Goal: Task Accomplishment & Management: Complete application form

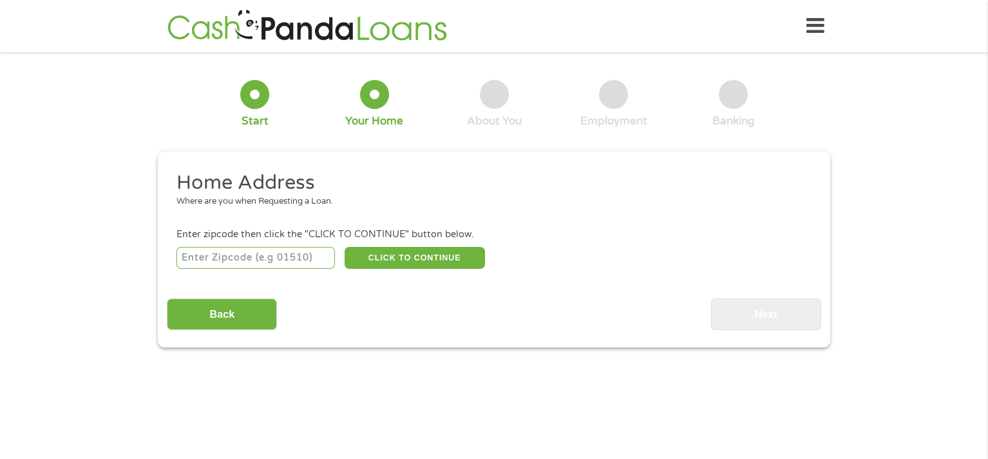
click at [230, 259] on input "number" at bounding box center [255, 258] width 159 height 22
type input "76063"
click at [415, 263] on button "CLICK TO CONTINUE" at bounding box center [415, 258] width 140 height 22
type input "76063"
type input "[GEOGRAPHIC_DATA]"
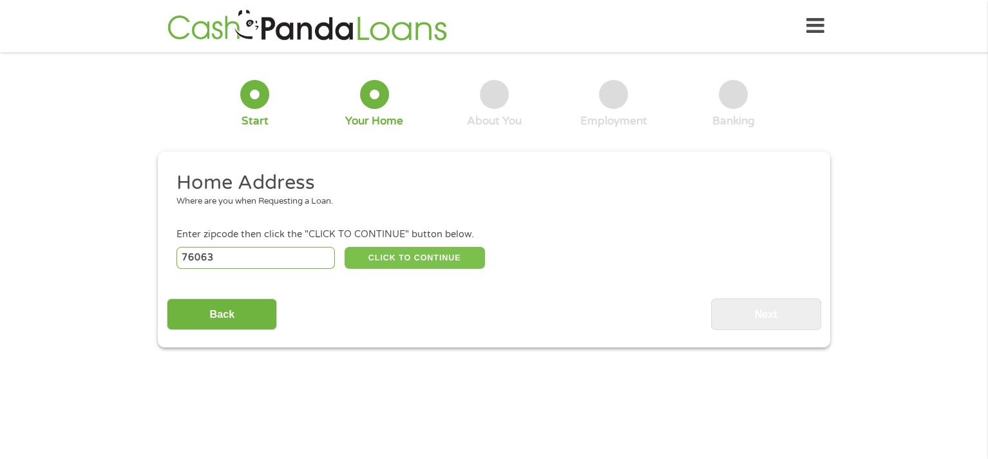
select select "[US_STATE]"
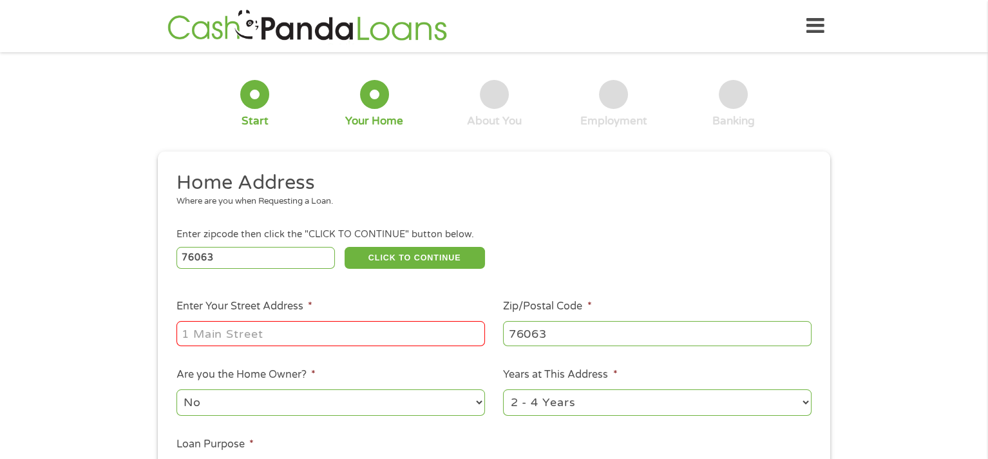
click at [287, 337] on input "Enter Your Street Address *" at bounding box center [330, 333] width 308 height 24
type input "[STREET_ADDRESS]"
click at [229, 399] on select "No Yes" at bounding box center [330, 402] width 308 height 26
select select "yes"
click at [176, 390] on select "No Yes" at bounding box center [330, 402] width 308 height 26
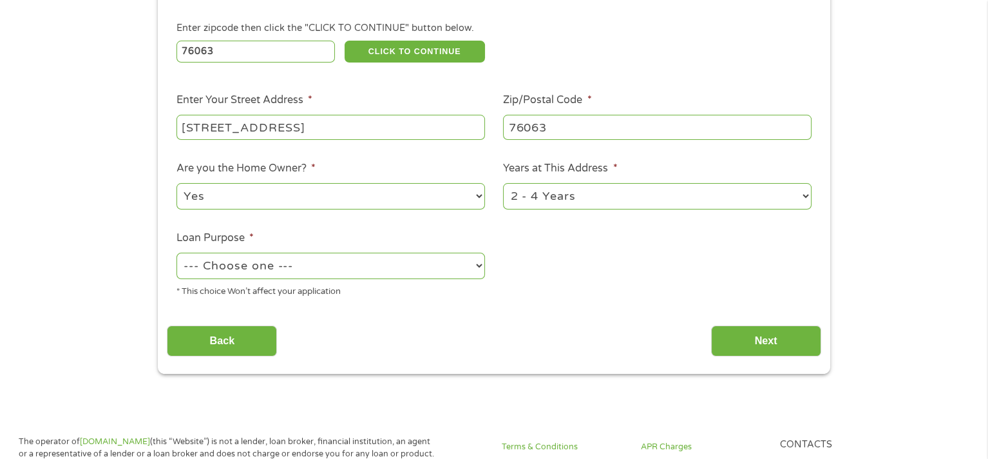
scroll to position [258, 0]
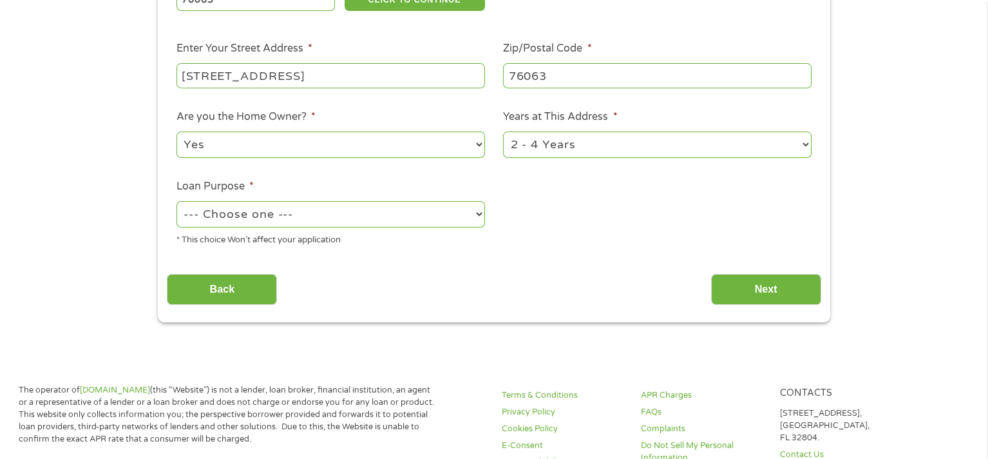
click at [566, 139] on select "1 Year or less 1 - 2 Years 2 - 4 Years Over 4 Years" at bounding box center [657, 144] width 308 height 26
select select "60months"
click at [503, 132] on select "1 Year or less 1 - 2 Years 2 - 4 Years Over 4 Years" at bounding box center [657, 144] width 308 height 26
click at [255, 216] on select "--- Choose one --- Pay Bills Debt Consolidation Home Improvement Major Purchase…" at bounding box center [330, 214] width 308 height 26
select select "paybills"
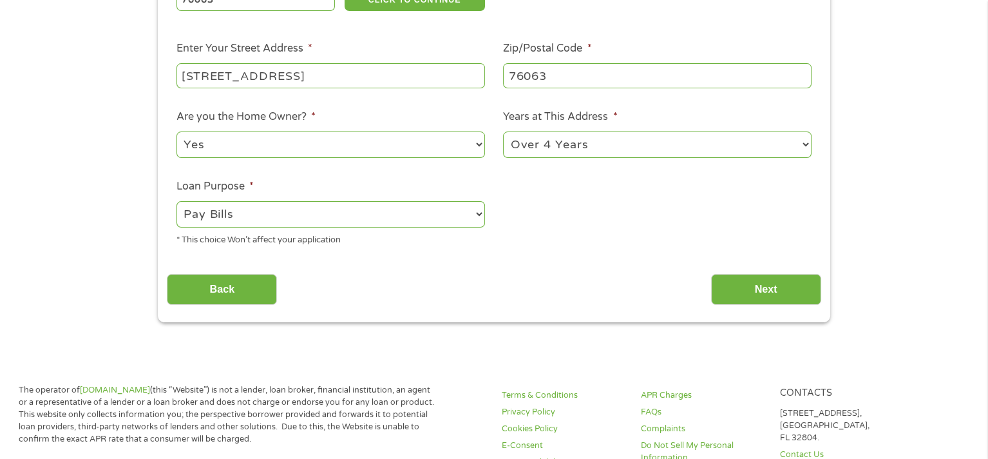
click at [176, 202] on select "--- Choose one --- Pay Bills Debt Consolidation Home Improvement Major Purchase…" at bounding box center [330, 214] width 308 height 26
click at [777, 298] on input "Next" at bounding box center [766, 290] width 110 height 32
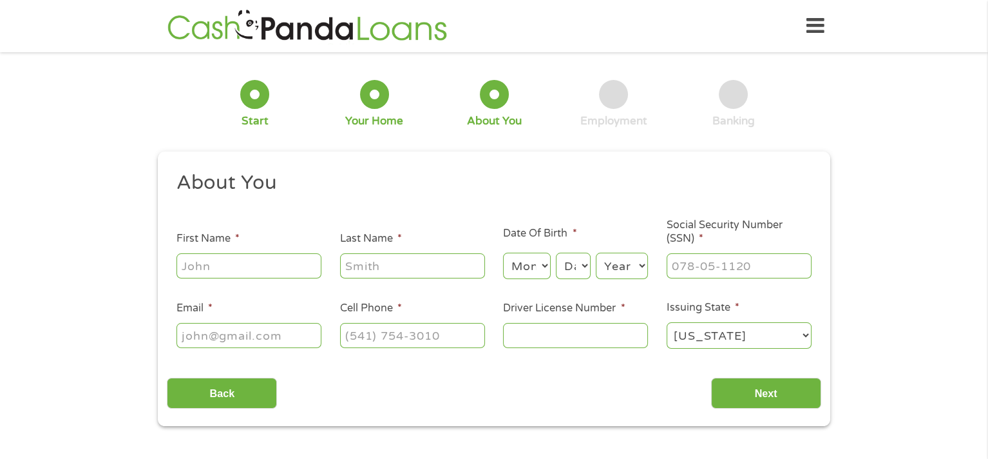
scroll to position [0, 0]
click at [213, 268] on input "First Name *" at bounding box center [248, 265] width 145 height 24
type input "[PERSON_NAME]"
type input "Jordan"
select select "8"
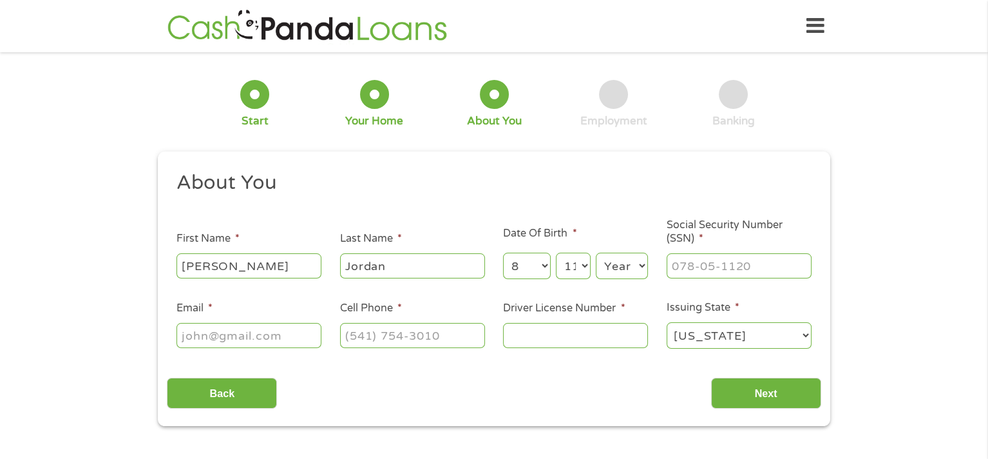
select select "12"
select select "1975"
type input "464-91-9865"
type input "[EMAIL_ADDRESS][DOMAIN_NAME]"
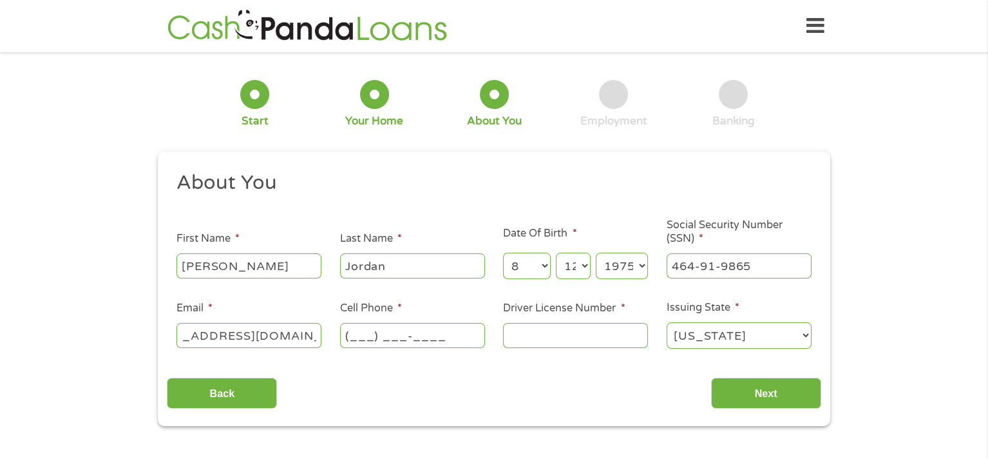
scroll to position [0, 0]
type input "[PHONE_NUMBER]"
type input "16462682"
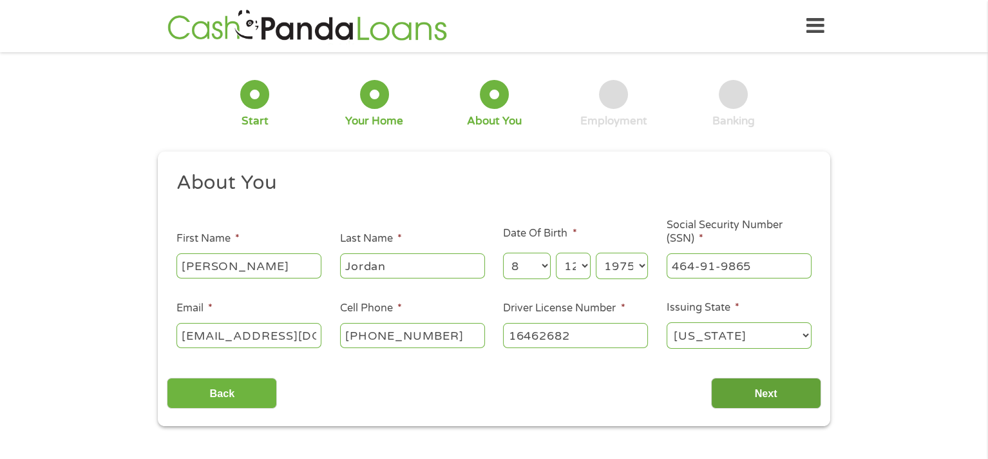
click at [741, 389] on input "Next" at bounding box center [766, 393] width 110 height 32
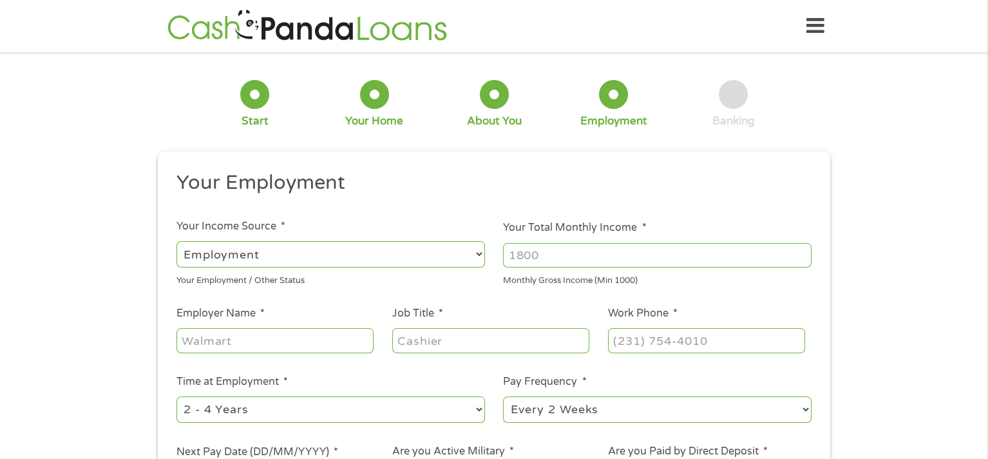
scroll to position [5, 5]
click at [565, 260] on input "Your Total Monthly Income *" at bounding box center [657, 255] width 308 height 24
type input "4936.37"
click at [208, 346] on input "Employer Name *" at bounding box center [274, 340] width 197 height 24
type input "FedEx Logistics"
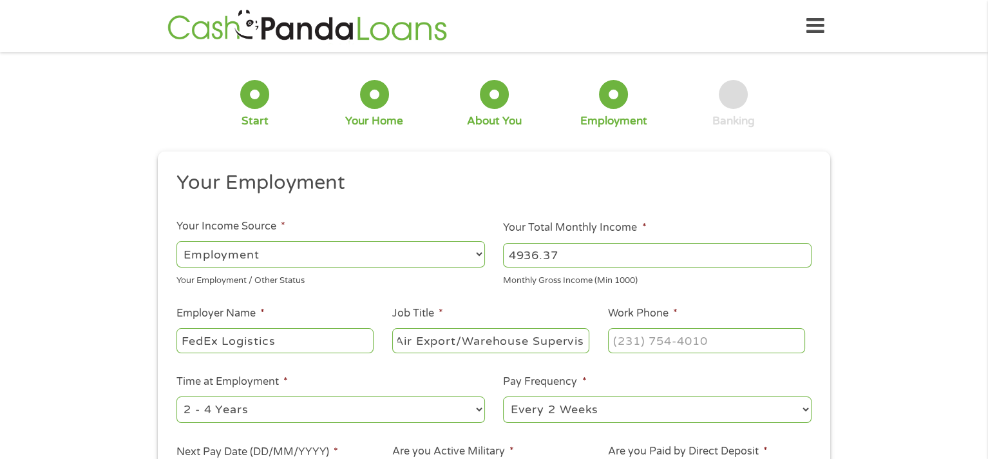
scroll to position [0, 17]
type input "Air Export/Warehouse Supervisor"
type input "[PHONE_NUMBER]"
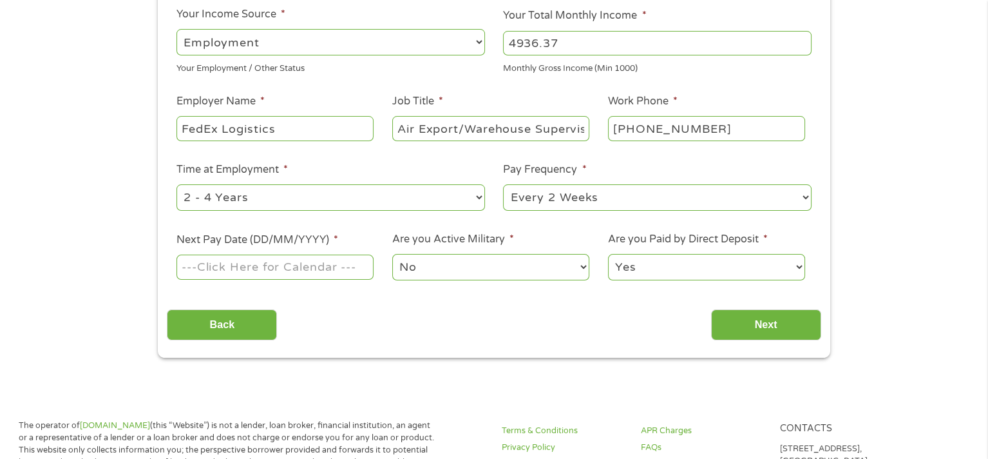
scroll to position [322, 0]
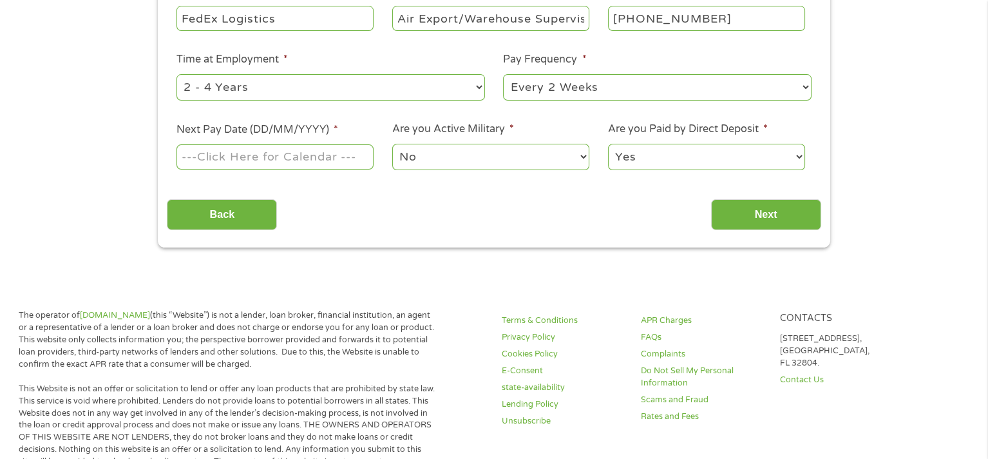
click at [477, 87] on select "--- Choose one --- 1 Year or less 1 - 2 Years 2 - 4 Years Over 4 Years" at bounding box center [330, 87] width 308 height 26
select select "60months"
click at [176, 74] on select "--- Choose one --- 1 Year or less 1 - 2 Years 2 - 4 Years Over 4 Years" at bounding box center [330, 87] width 308 height 26
click at [544, 86] on select "--- Choose one --- Every 2 Weeks Every Week Monthly Semi-Monthly" at bounding box center [657, 87] width 308 height 26
select select "semimonthly"
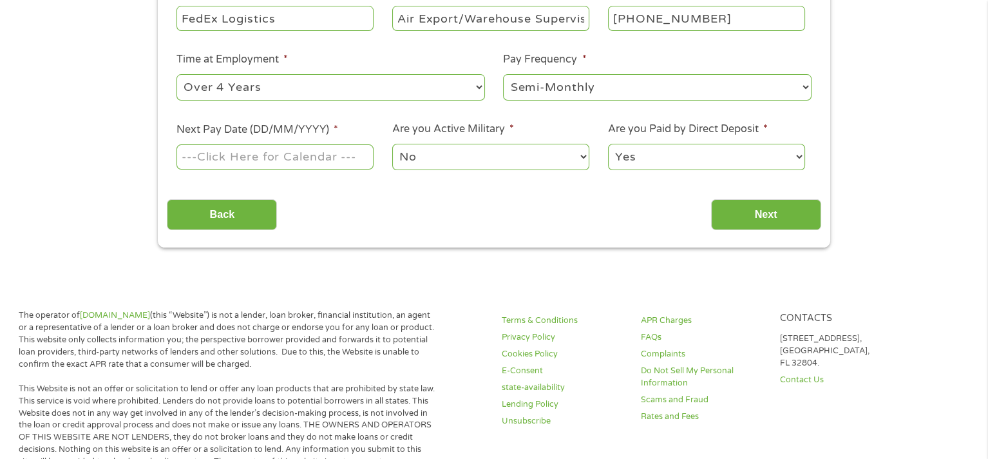
click at [503, 74] on select "--- Choose one --- Every 2 Weeks Every Week Monthly Semi-Monthly" at bounding box center [657, 87] width 308 height 26
click at [222, 161] on body "Home Get Loan Offer How it works FAQs Blog Cash Loans Quick Loans Online Loans …" at bounding box center [494, 440] width 988 height 1525
click at [223, 159] on input "Next Pay Date (DD/MM/YYYY) *" at bounding box center [274, 156] width 197 height 24
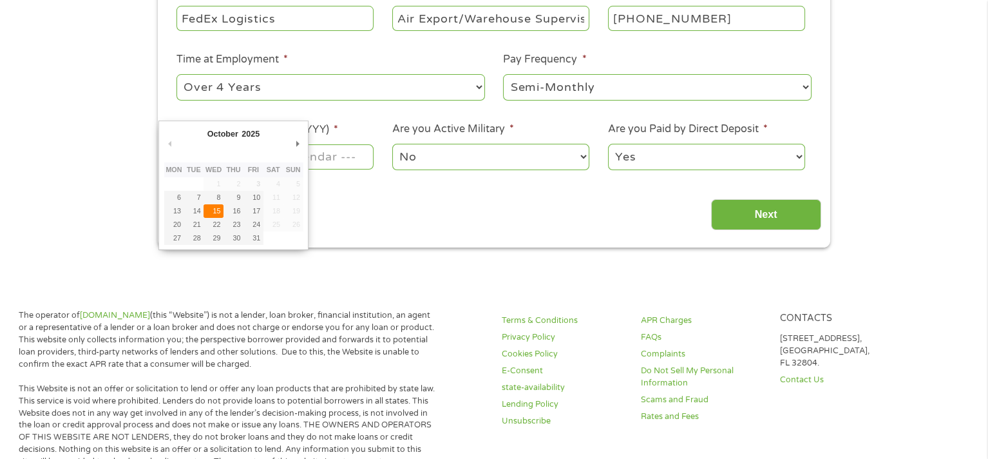
type input "[DATE]"
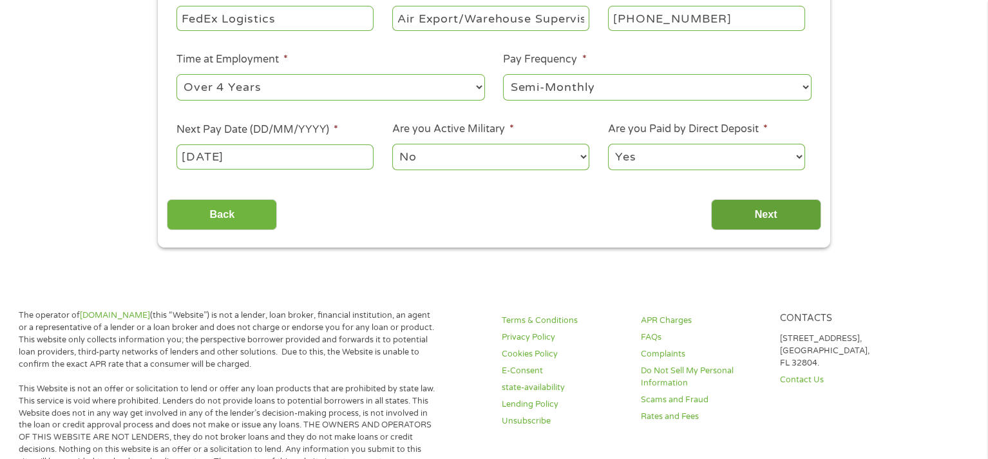
click at [736, 209] on input "Next" at bounding box center [766, 215] width 110 height 32
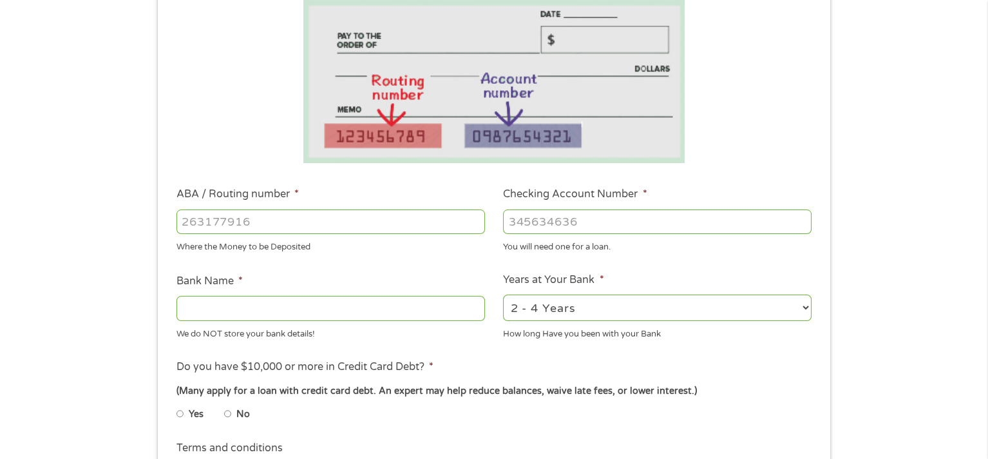
scroll to position [258, 0]
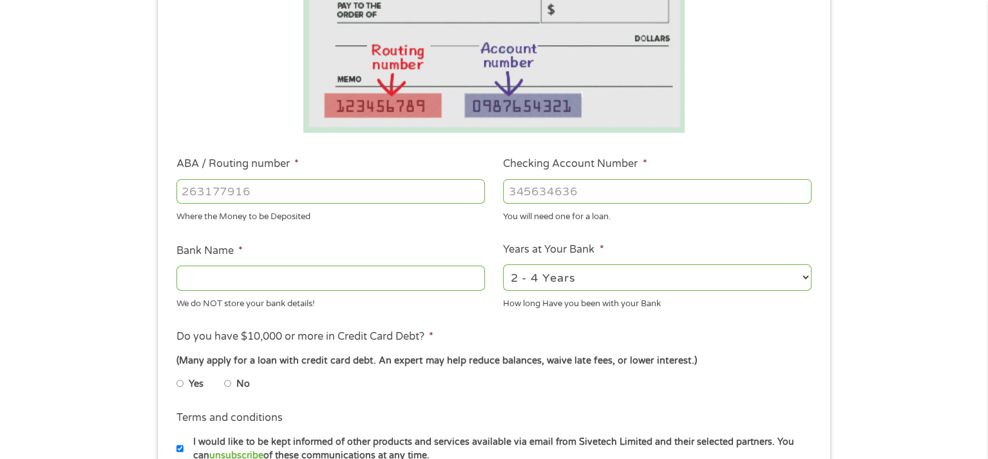
click at [220, 193] on input "ABA / Routing number *" at bounding box center [330, 191] width 308 height 24
type input "311979875"
type input "[US_STATE] TRUST CREDIT UNION"
type input "311979875"
click at [547, 196] on input "Checking Account Number *" at bounding box center [657, 191] width 308 height 24
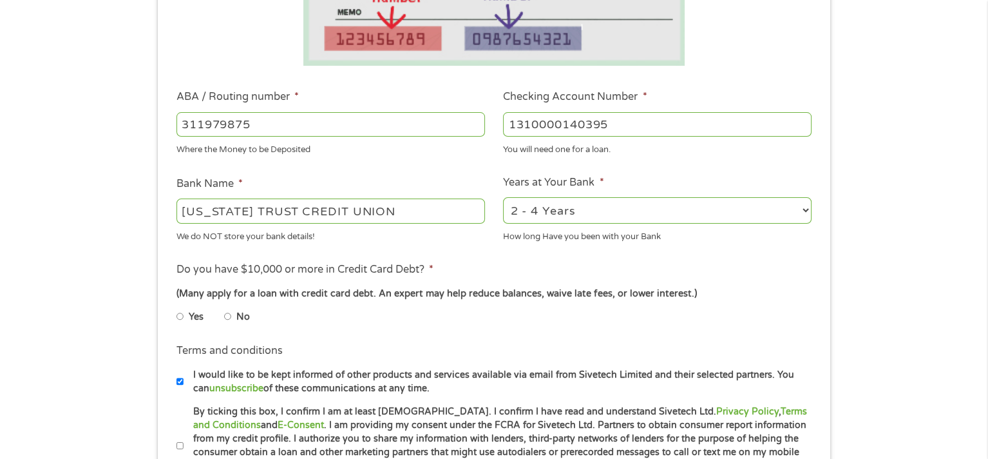
scroll to position [386, 0]
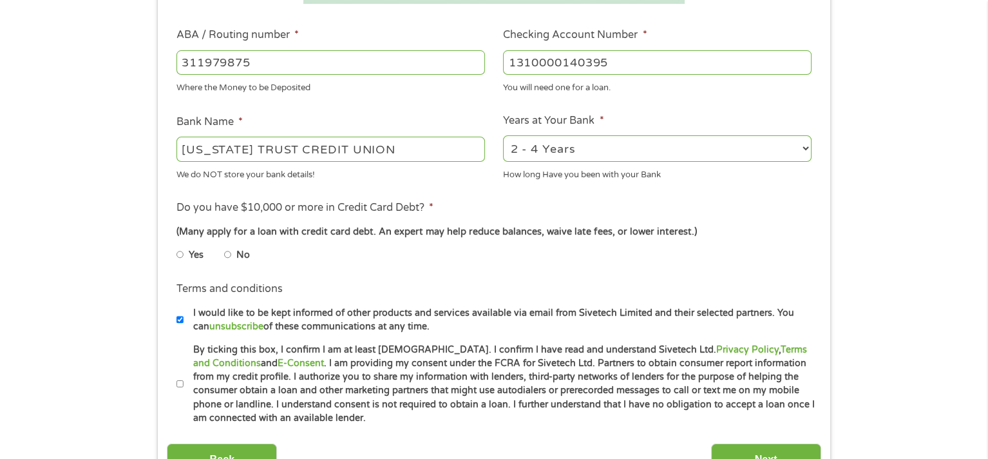
type input "1310000140395"
click at [184, 254] on li "Yes" at bounding box center [200, 254] width 48 height 25
click at [177, 256] on input "Yes" at bounding box center [180, 254] width 8 height 21
radio input "true"
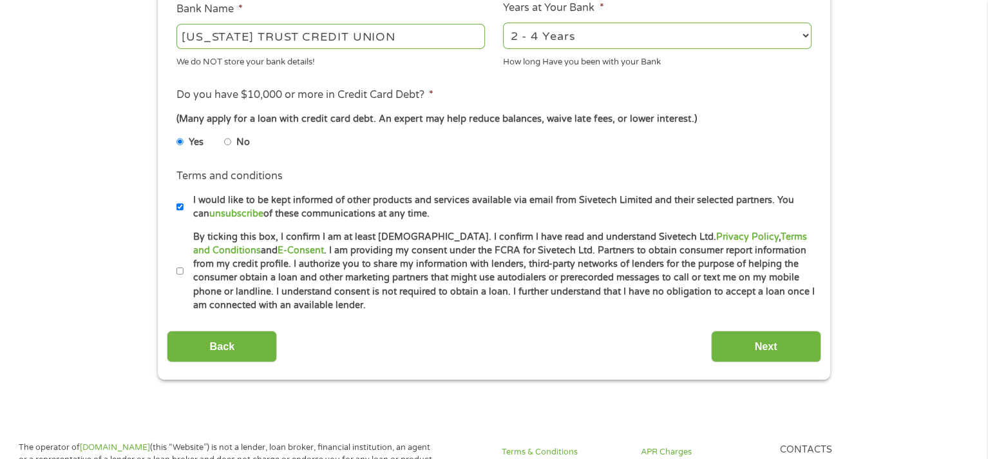
scroll to position [515, 0]
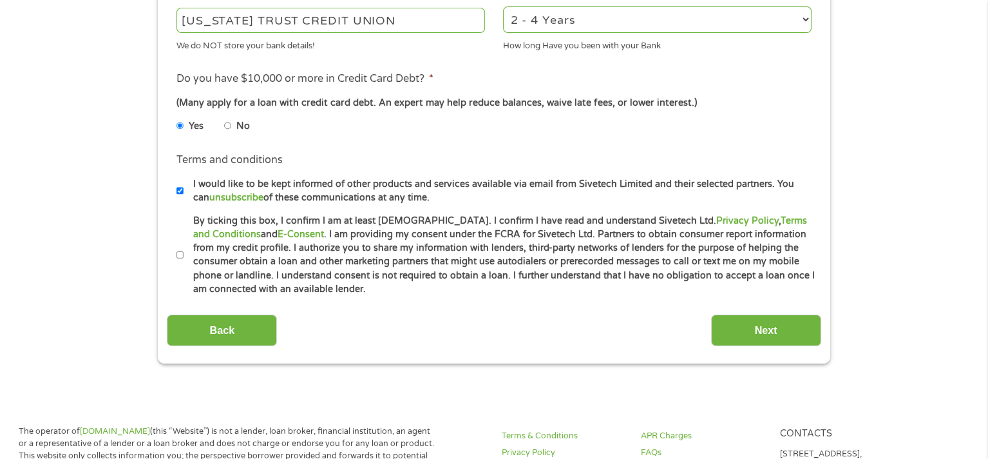
click at [178, 256] on input "By ticking this box, I confirm I am at least [DEMOGRAPHIC_DATA]. I confirm I ha…" at bounding box center [180, 255] width 8 height 21
checkbox input "true"
click at [751, 327] on input "Next" at bounding box center [766, 330] width 110 height 32
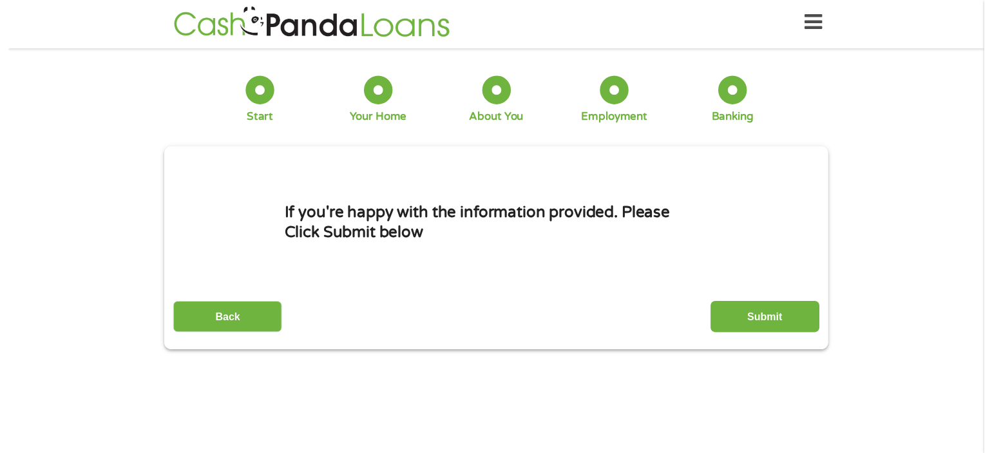
scroll to position [0, 0]
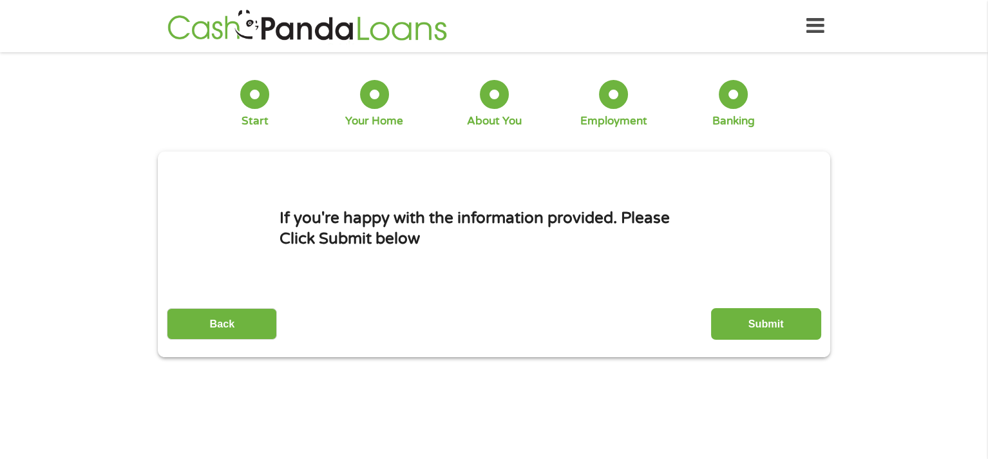
click at [763, 323] on input "Submit" at bounding box center [766, 324] width 110 height 32
